Goal: Transaction & Acquisition: Purchase product/service

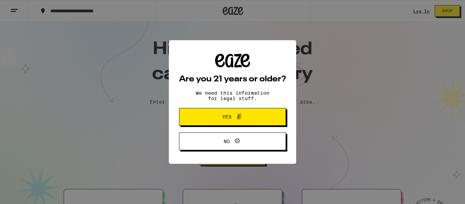
click at [266, 116] on button "Yes" at bounding box center [232, 117] width 107 height 18
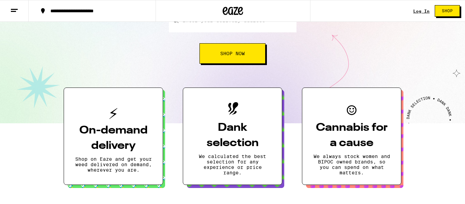
click at [116, 130] on h3 "On-demand delivery" at bounding box center [113, 138] width 77 height 31
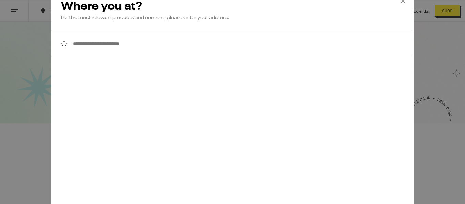
click at [129, 44] on input "**********" at bounding box center [232, 44] width 362 height 26
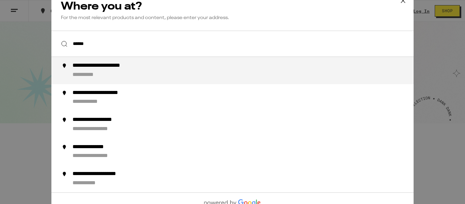
click at [114, 71] on div "**********" at bounding box center [245, 70] width 347 height 16
type input "**********"
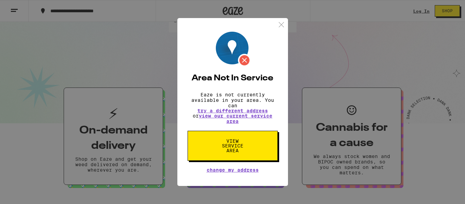
click at [245, 120] on p "Eaze is not currently available in your area. You can try a different address o…" at bounding box center [232, 108] width 90 height 32
click at [243, 116] on link "view our current service area" at bounding box center [235, 118] width 73 height 11
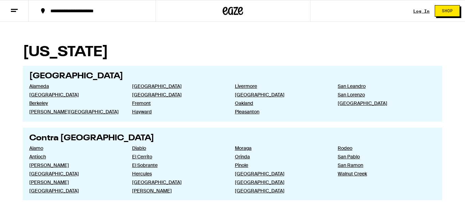
scroll to position [171, 0]
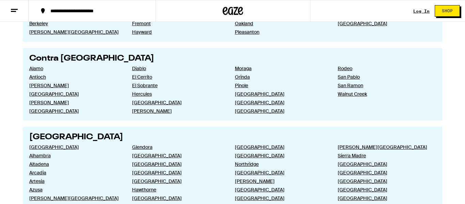
scroll to position [104, 0]
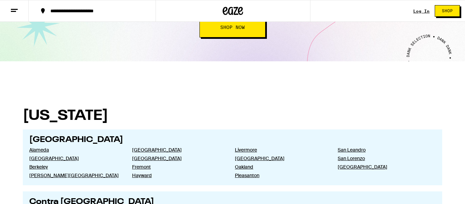
click at [245, 32] on button "Shop Now" at bounding box center [232, 27] width 66 height 20
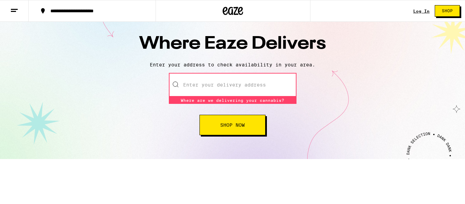
scroll to position [12, 0]
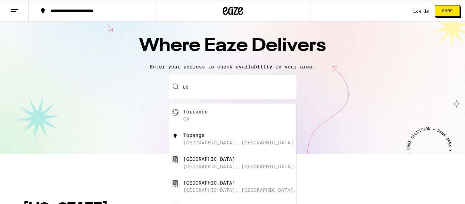
click at [193, 114] on div "Torrance" at bounding box center [195, 111] width 24 height 5
type input "[GEOGRAPHIC_DATA], [GEOGRAPHIC_DATA]"
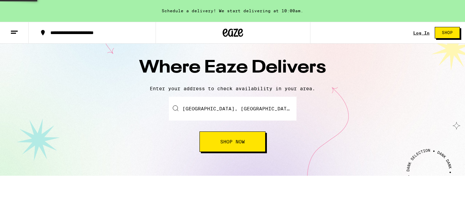
scroll to position [34, 0]
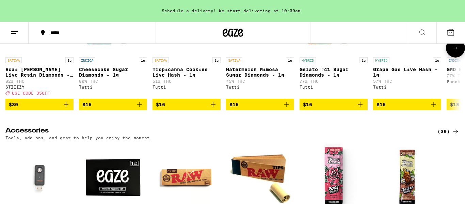
scroll to position [2779, 0]
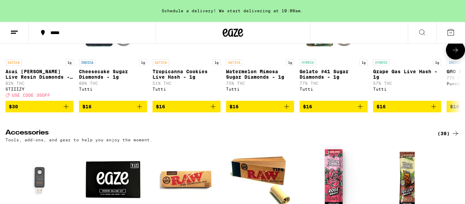
click at [451, 54] on icon at bounding box center [455, 50] width 8 height 8
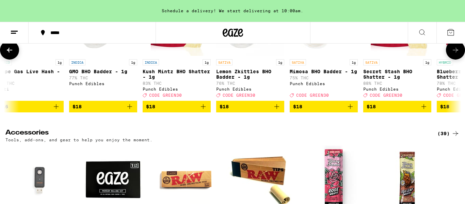
scroll to position [0, 380]
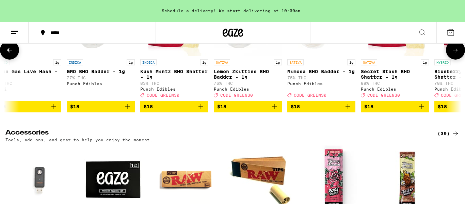
click at [451, 54] on icon at bounding box center [455, 50] width 8 height 8
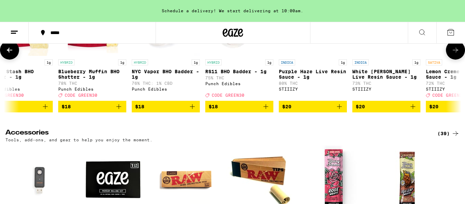
scroll to position [0, 759]
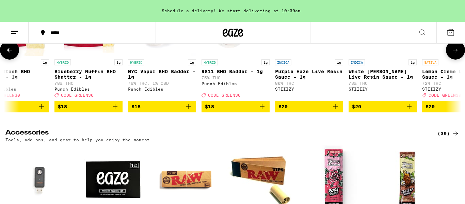
click at [451, 54] on icon at bounding box center [455, 50] width 8 height 8
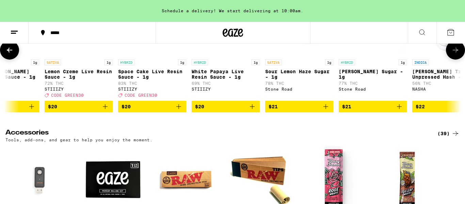
scroll to position [0, 1139]
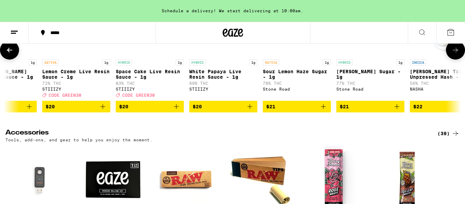
click at [451, 54] on icon at bounding box center [455, 50] width 8 height 8
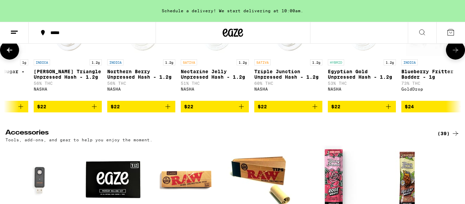
scroll to position [0, 1518]
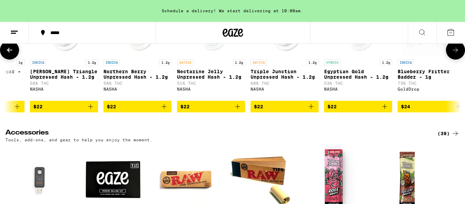
click at [451, 54] on icon at bounding box center [455, 50] width 8 height 8
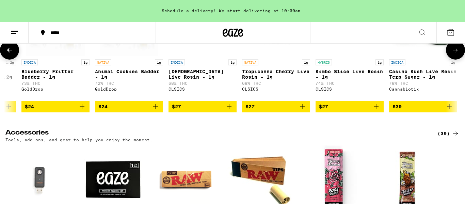
scroll to position [0, 1898]
